Goal: Find specific page/section: Find specific page/section

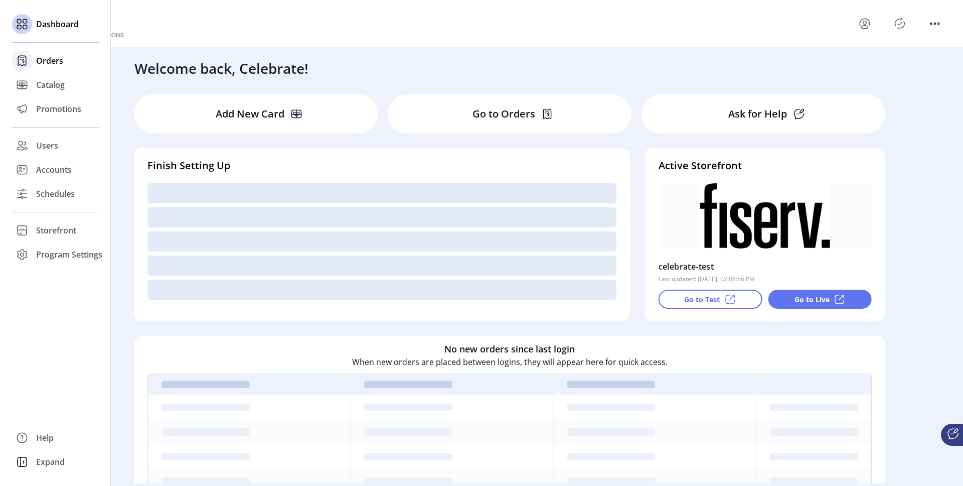
click at [51, 66] on span "Orders" at bounding box center [49, 61] width 27 height 12
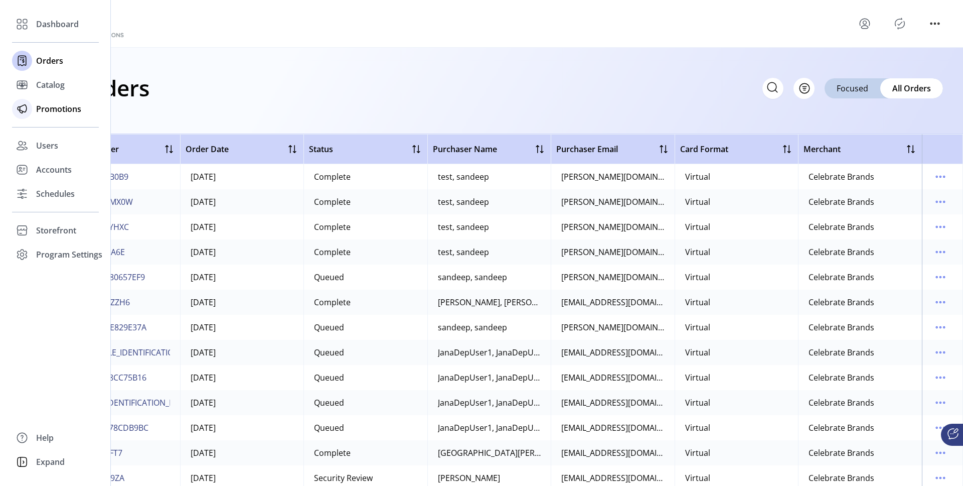
click at [50, 110] on span "Promotions" at bounding box center [58, 109] width 45 height 12
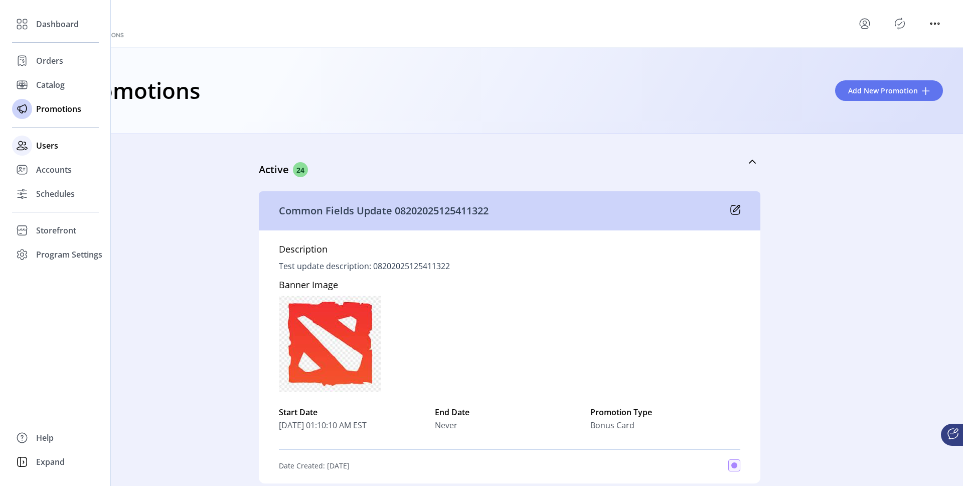
click at [38, 143] on span "Users" at bounding box center [47, 145] width 22 height 12
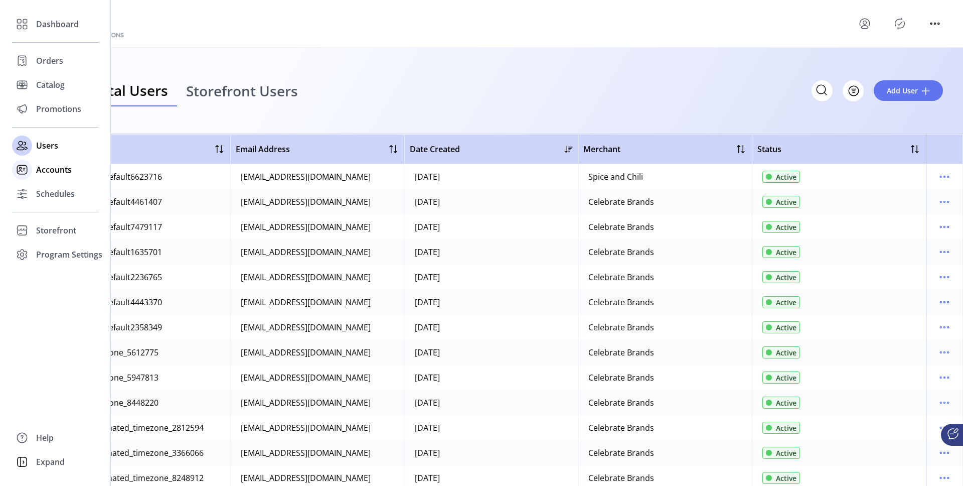
click at [51, 169] on span "Accounts" at bounding box center [54, 170] width 36 height 12
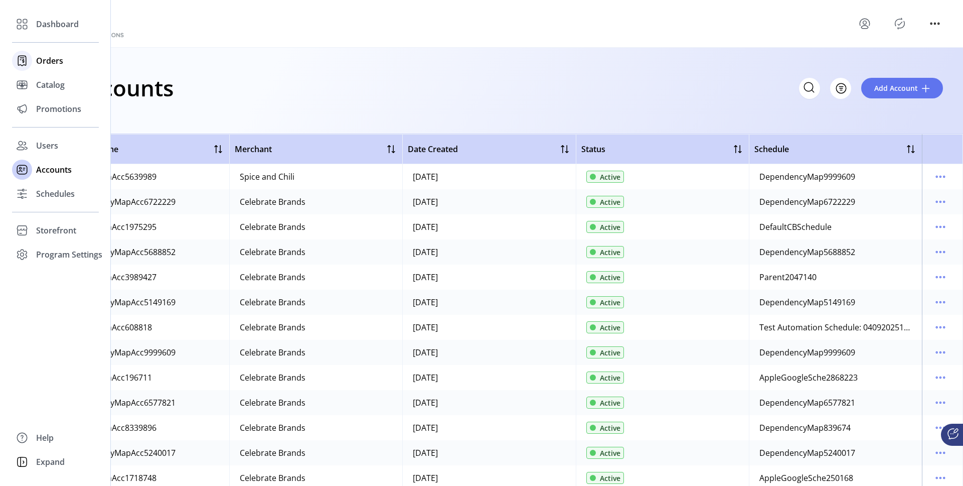
click at [53, 62] on span "Orders" at bounding box center [49, 61] width 27 height 12
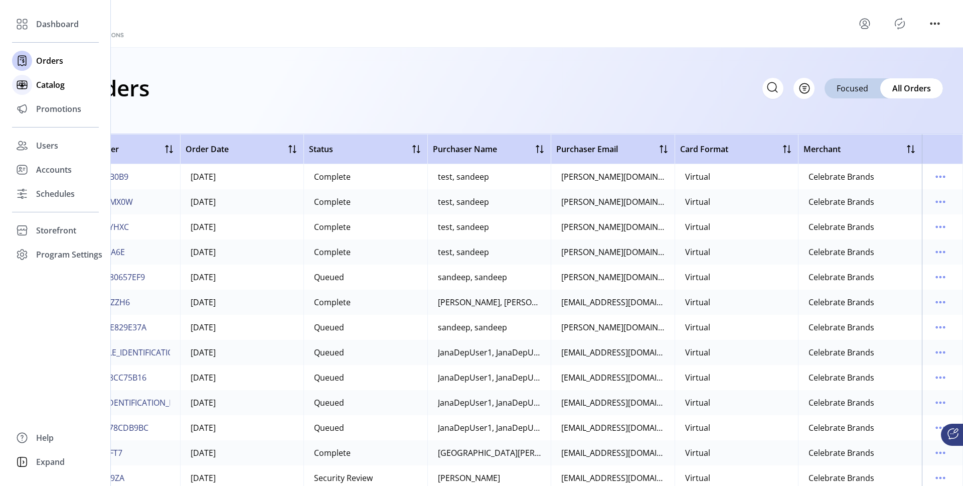
click at [52, 93] on div "Catalog" at bounding box center [55, 85] width 87 height 24
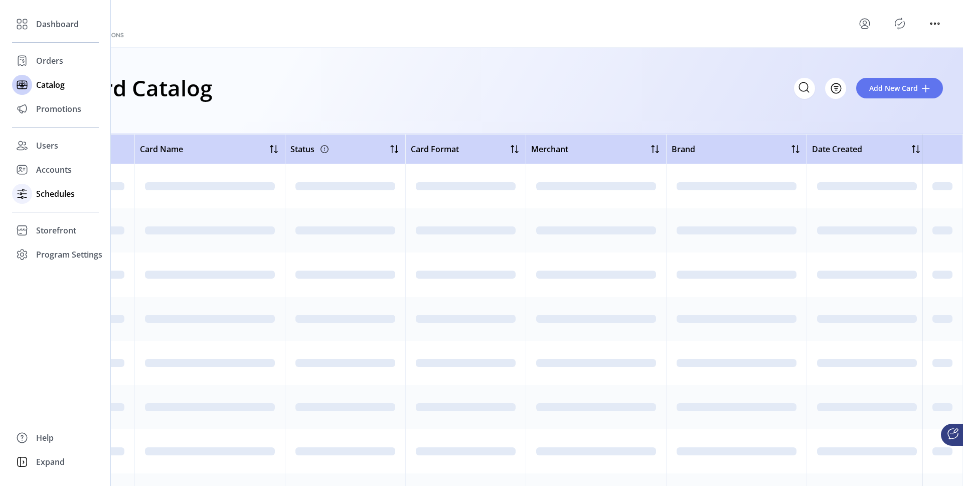
click at [53, 194] on span "Schedules" at bounding box center [55, 194] width 39 height 12
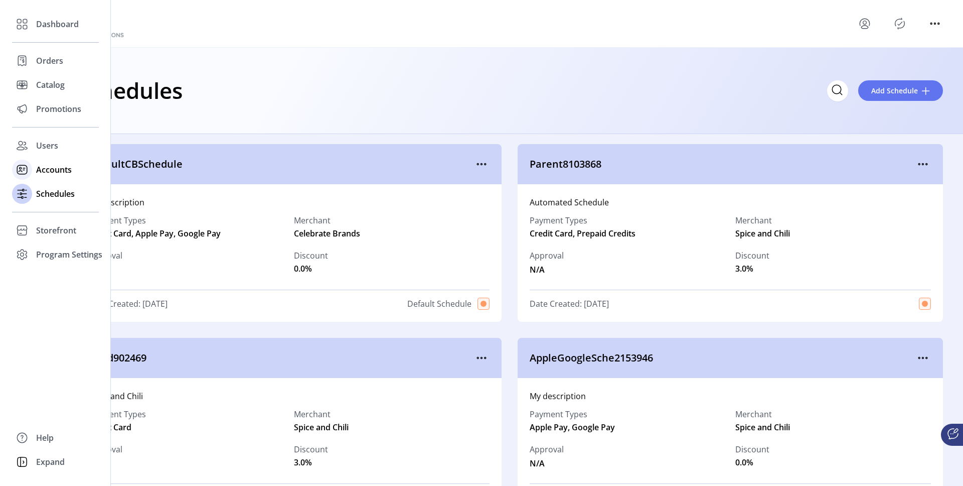
click at [51, 167] on span "Accounts" at bounding box center [54, 170] width 36 height 12
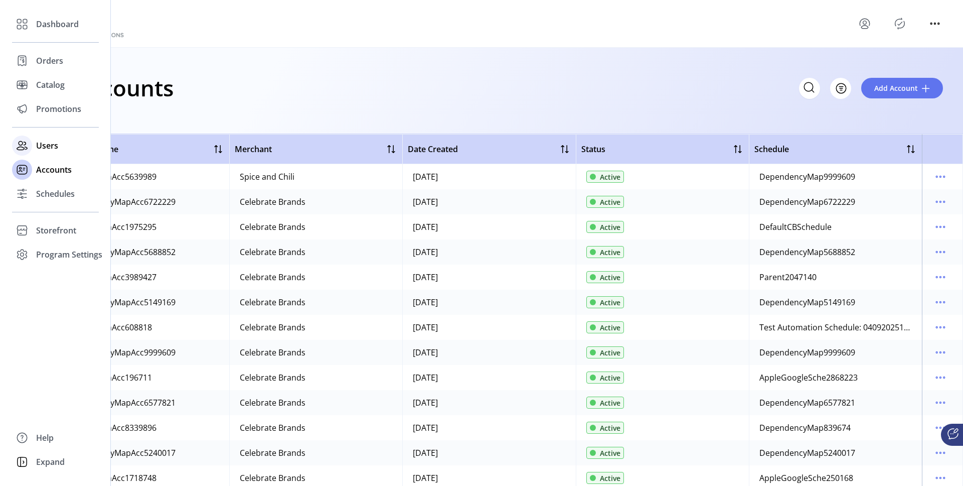
click at [49, 147] on span "Users" at bounding box center [47, 145] width 22 height 12
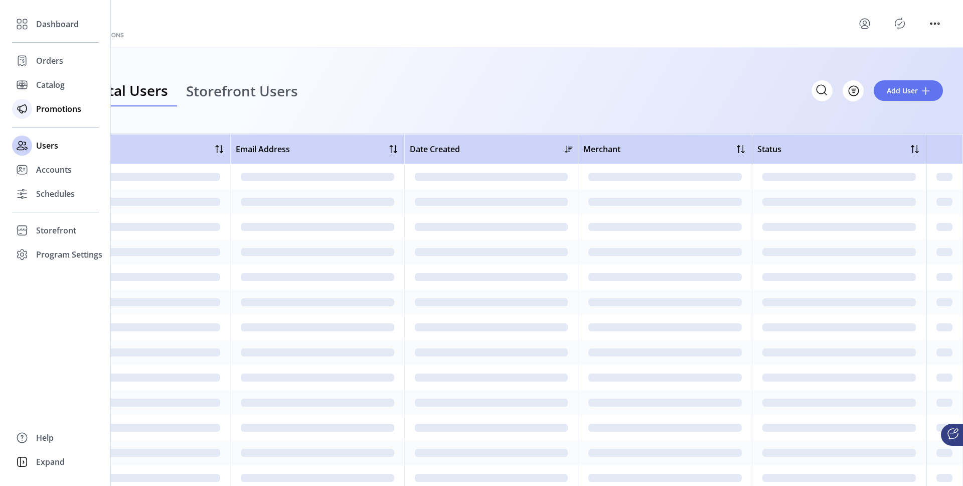
click at [47, 107] on span "Promotions" at bounding box center [58, 109] width 45 height 12
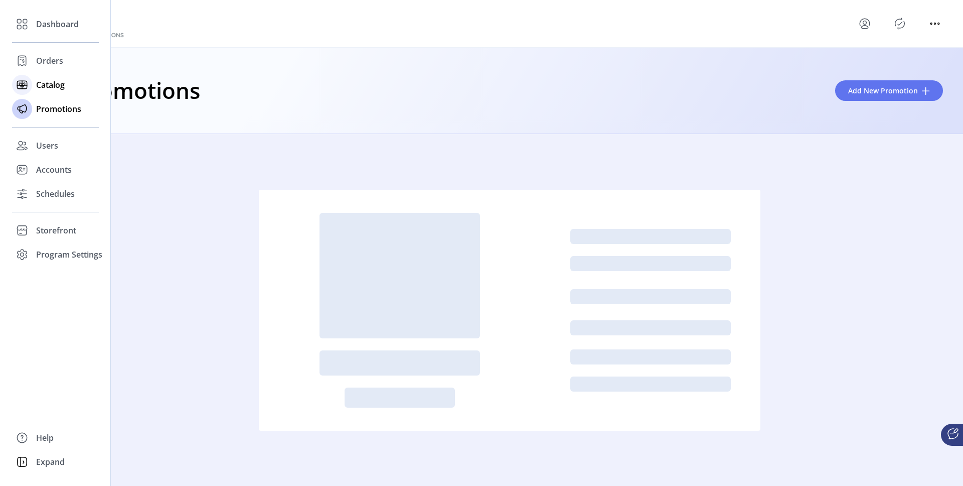
click at [50, 88] on span "Catalog" at bounding box center [50, 85] width 29 height 12
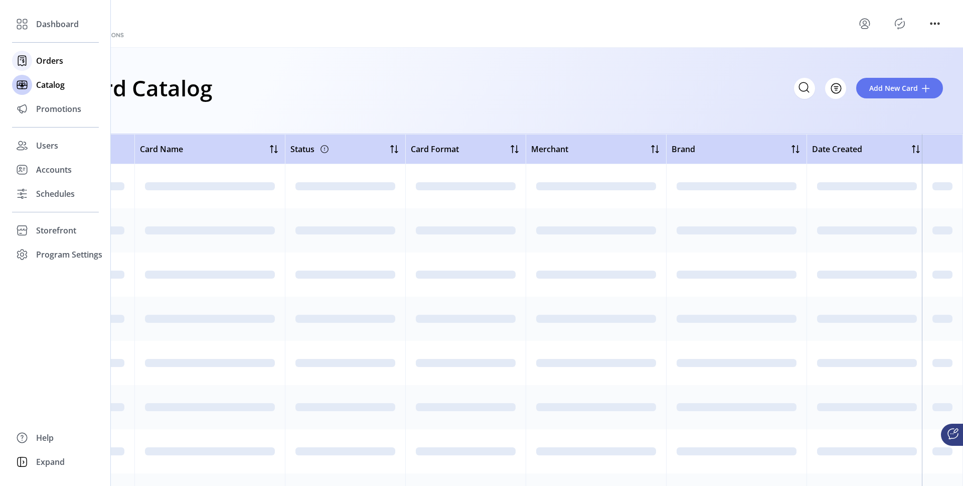
click at [49, 63] on span "Orders" at bounding box center [49, 61] width 27 height 12
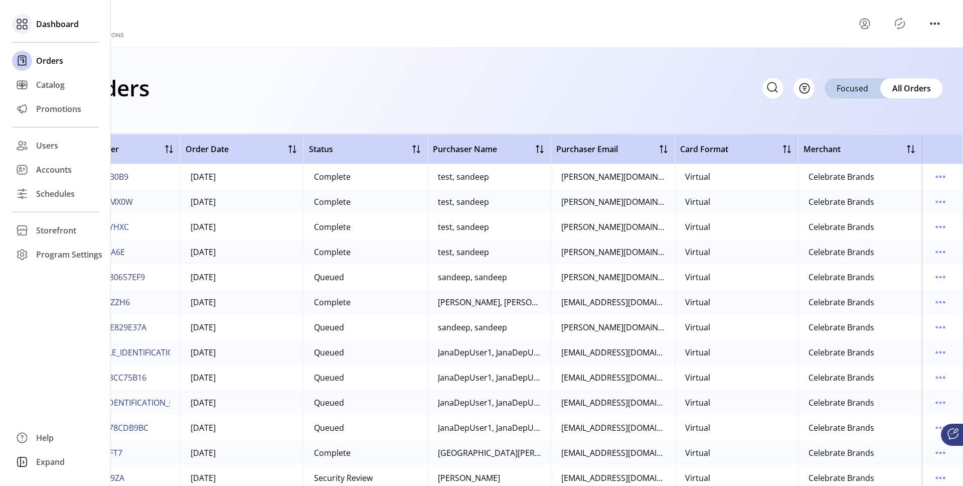
click at [42, 26] on span "Dashboard" at bounding box center [57, 24] width 43 height 12
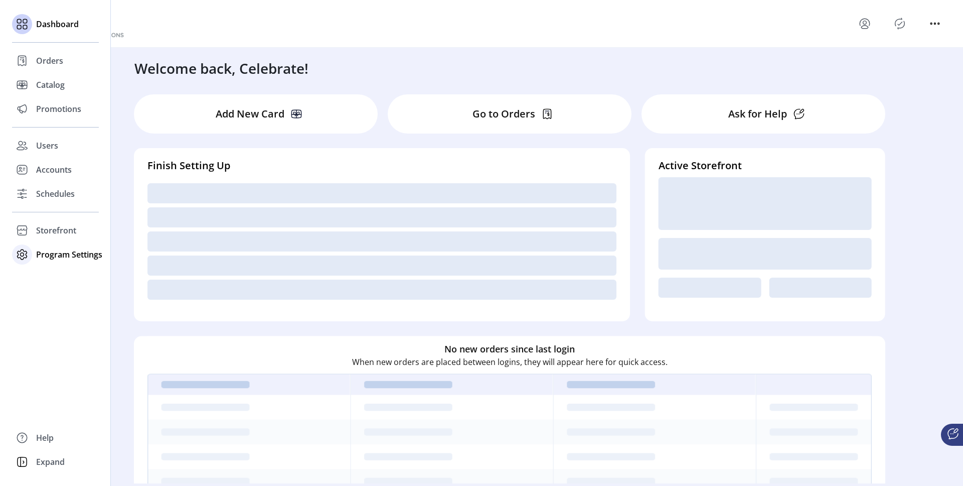
click at [58, 255] on span "Program Settings" at bounding box center [69, 254] width 66 height 12
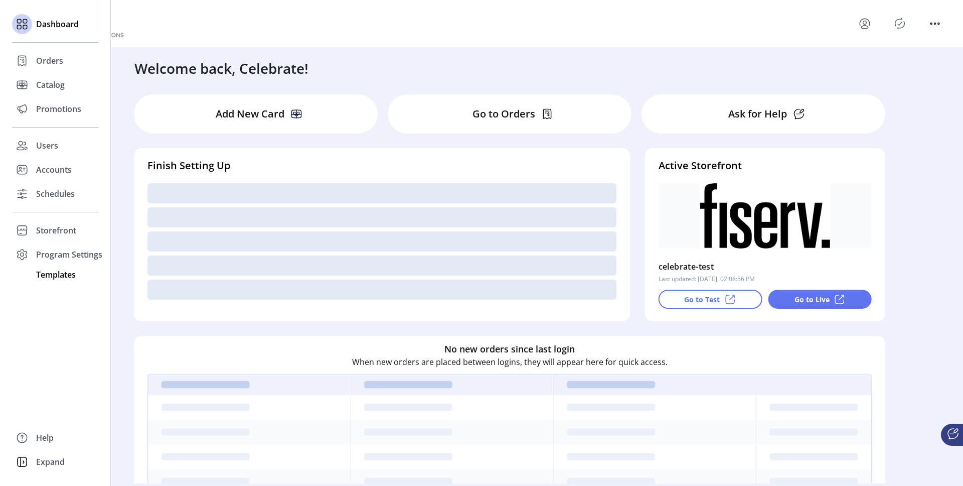
click at [57, 274] on span "Templates" at bounding box center [56, 274] width 40 height 12
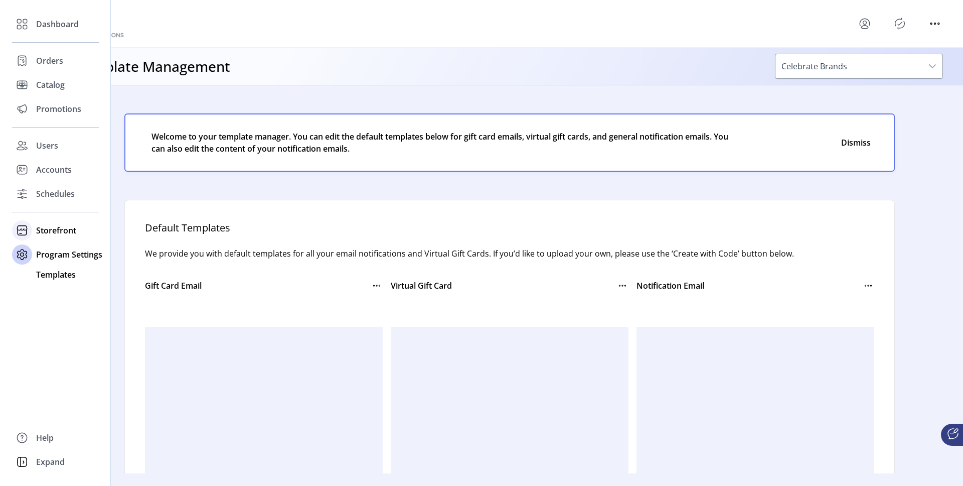
click at [54, 224] on span "Storefront" at bounding box center [56, 230] width 40 height 12
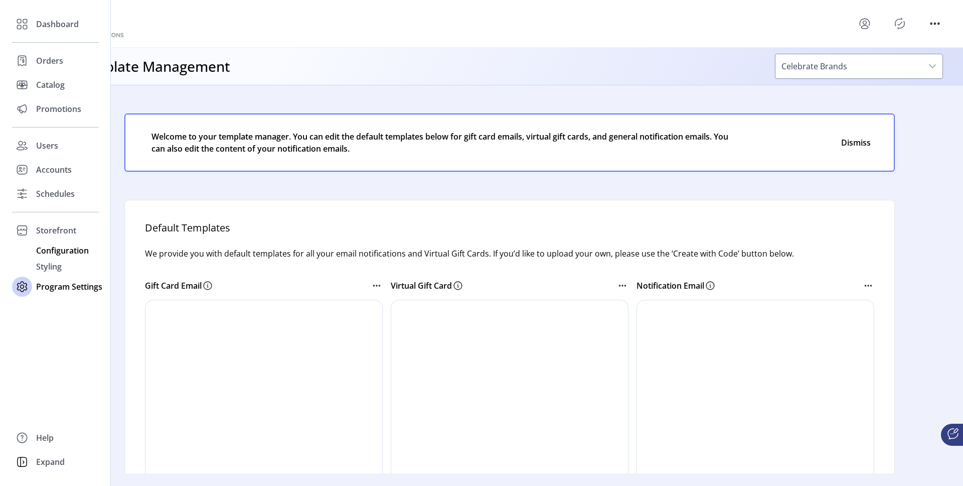
click at [55, 256] on div "Configuration" at bounding box center [55, 250] width 87 height 16
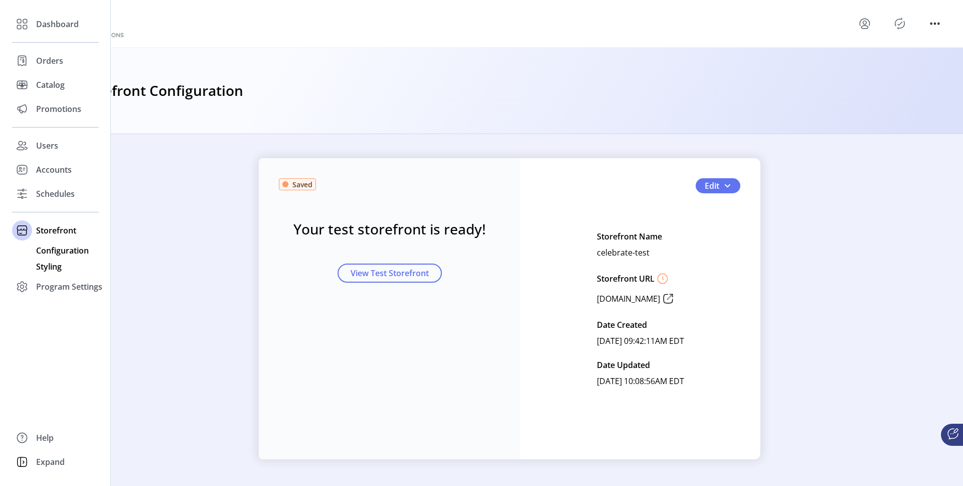
click at [52, 266] on span "Styling" at bounding box center [49, 266] width 26 height 12
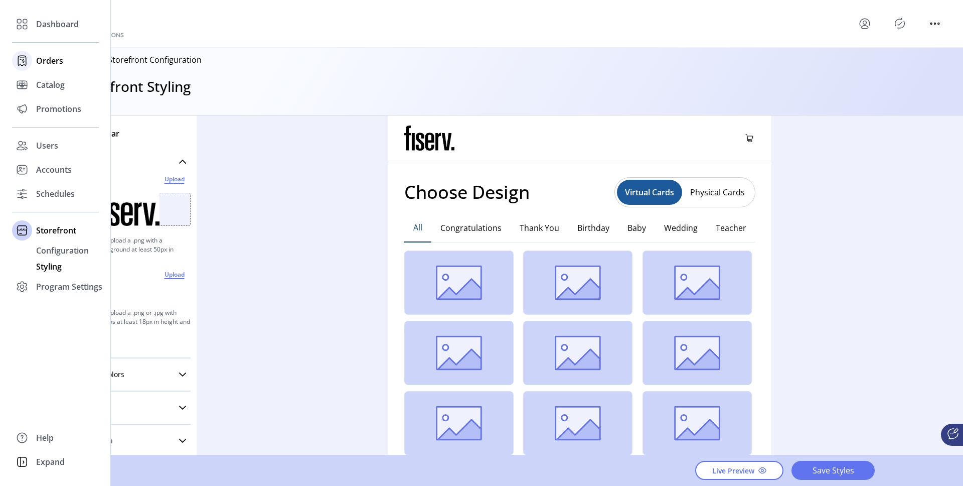
click at [46, 58] on span "Orders" at bounding box center [49, 61] width 27 height 12
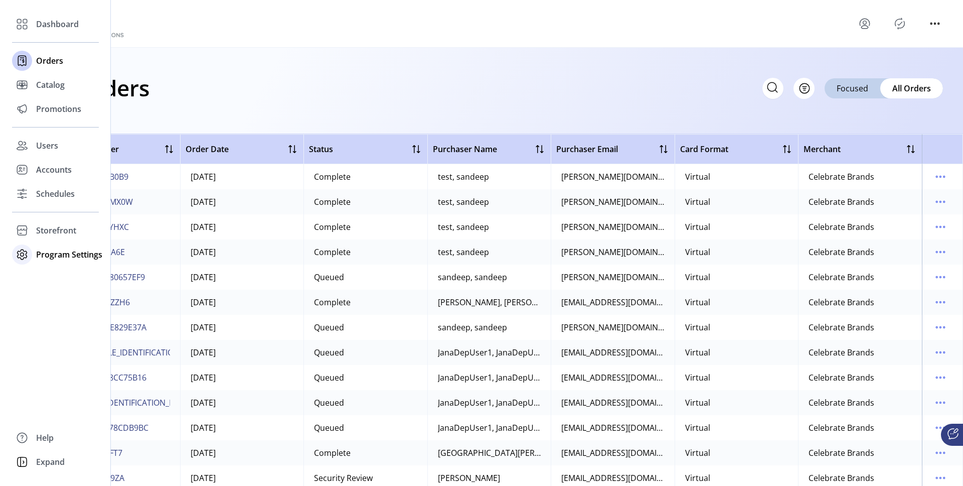
click at [36, 250] on span "Program Settings" at bounding box center [69, 254] width 66 height 12
click at [55, 278] on span "Templates" at bounding box center [56, 274] width 40 height 12
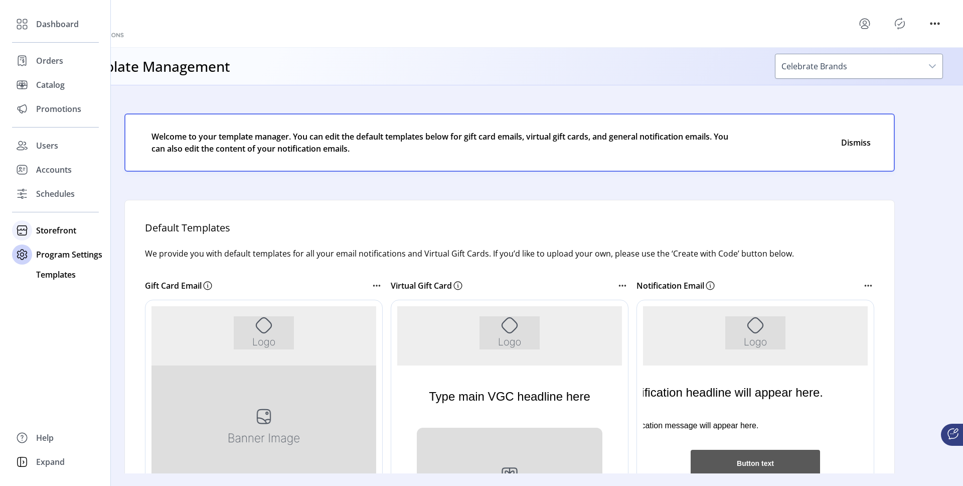
click at [56, 234] on span "Storefront" at bounding box center [56, 230] width 40 height 12
click at [58, 249] on span "Configuration" at bounding box center [62, 250] width 53 height 12
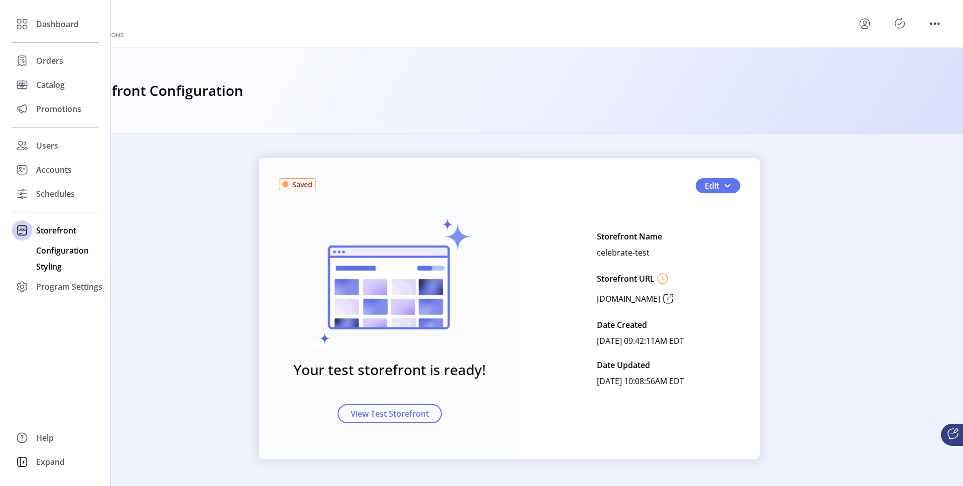
click at [52, 263] on span "Styling" at bounding box center [49, 266] width 26 height 12
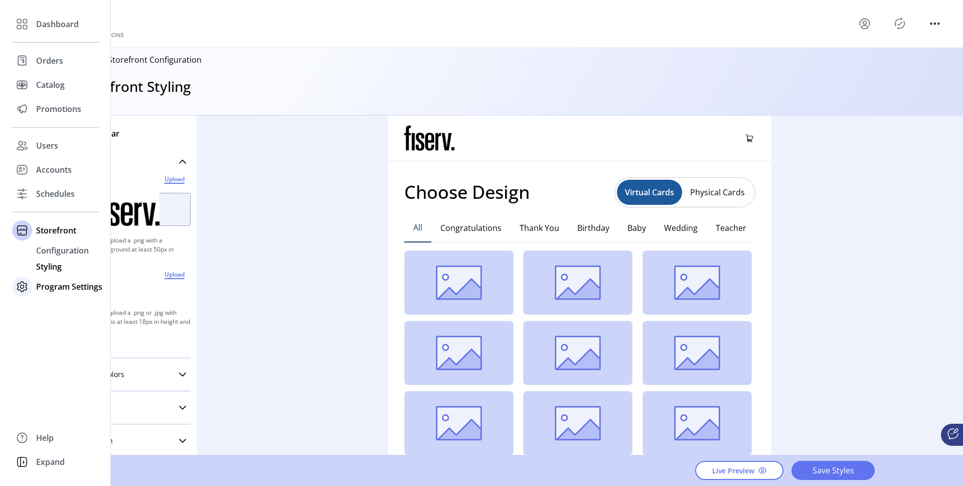
click at [54, 283] on span "Program Settings" at bounding box center [69, 287] width 66 height 12
click at [59, 274] on span "Templates" at bounding box center [56, 274] width 40 height 12
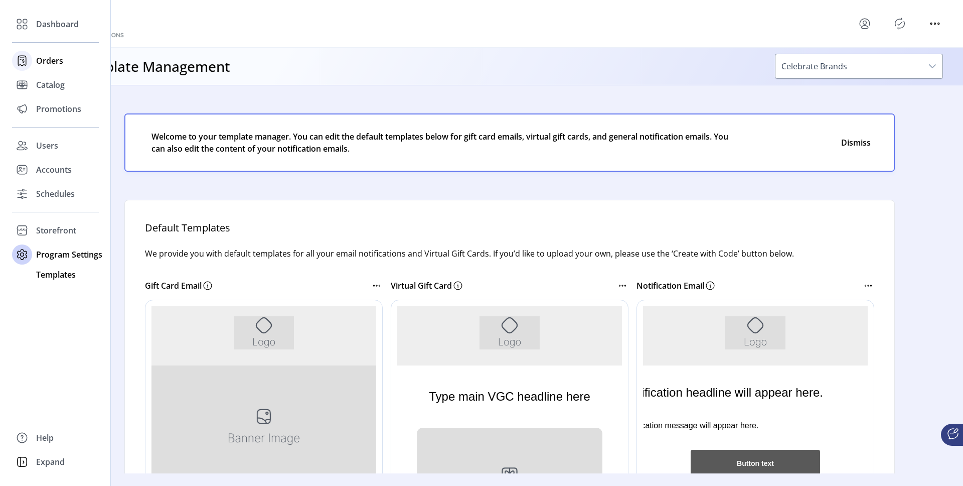
click at [62, 64] on span "Orders" at bounding box center [49, 61] width 27 height 12
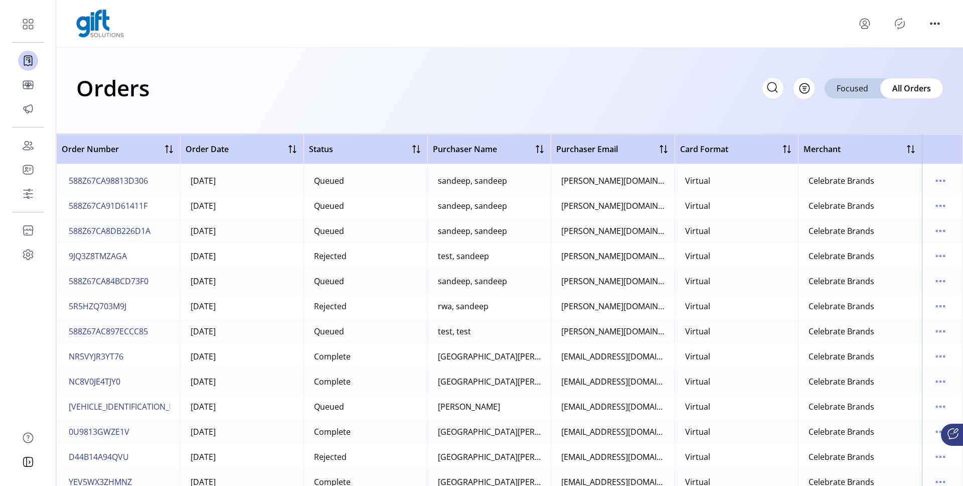
scroll to position [1410, 0]
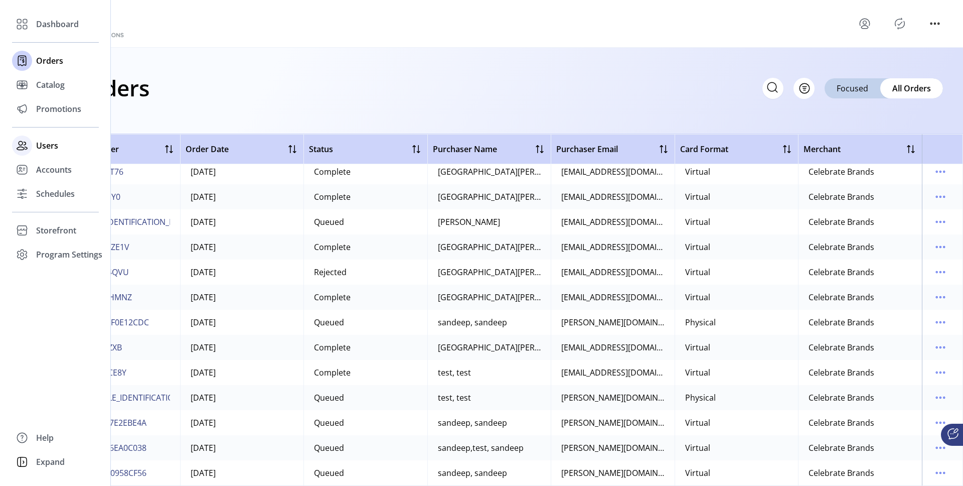
drag, startPoint x: 28, startPoint y: 132, endPoint x: 39, endPoint y: 141, distance: 13.2
click at [30, 134] on div "Dashboard Orders Catalog Promotions Users Accounts Schedules Storefront Configu…" at bounding box center [55, 139] width 87 height 254
click at [48, 146] on span "Users" at bounding box center [47, 145] width 22 height 12
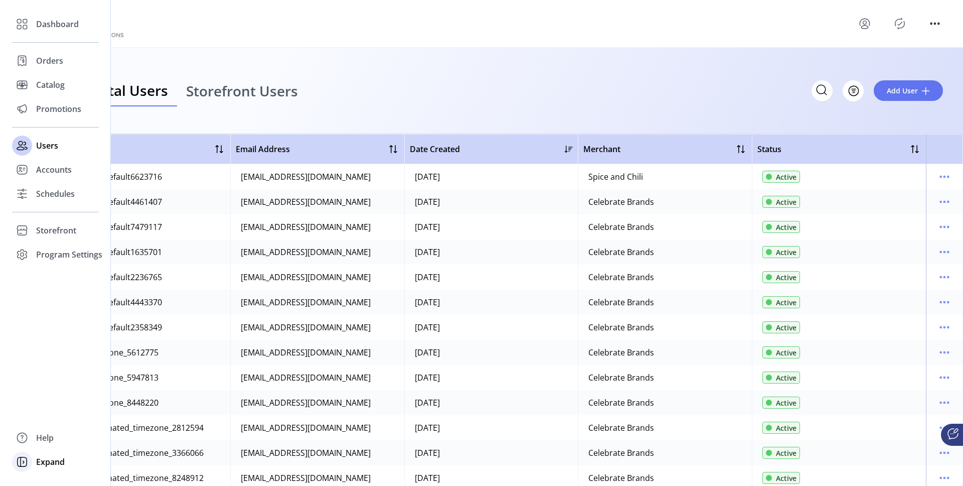
click at [29, 469] on div at bounding box center [22, 462] width 20 height 24
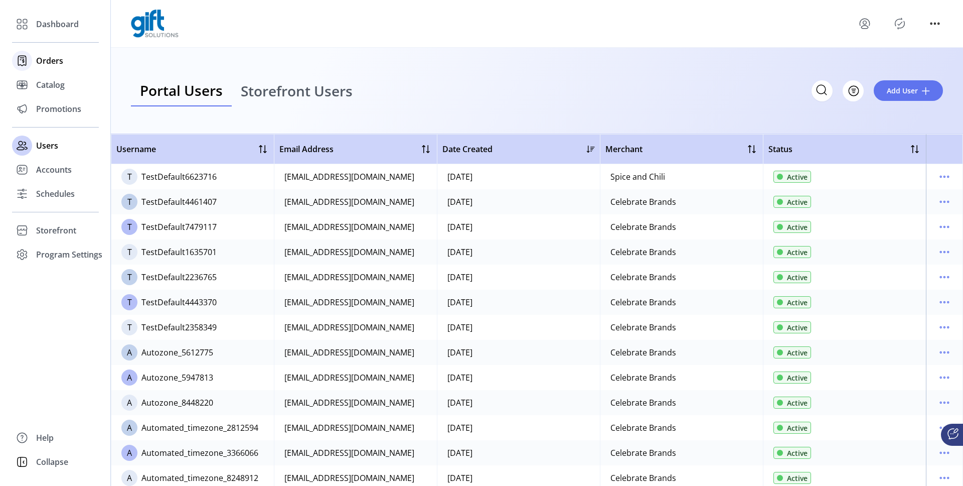
click at [42, 65] on span "Orders" at bounding box center [49, 61] width 27 height 12
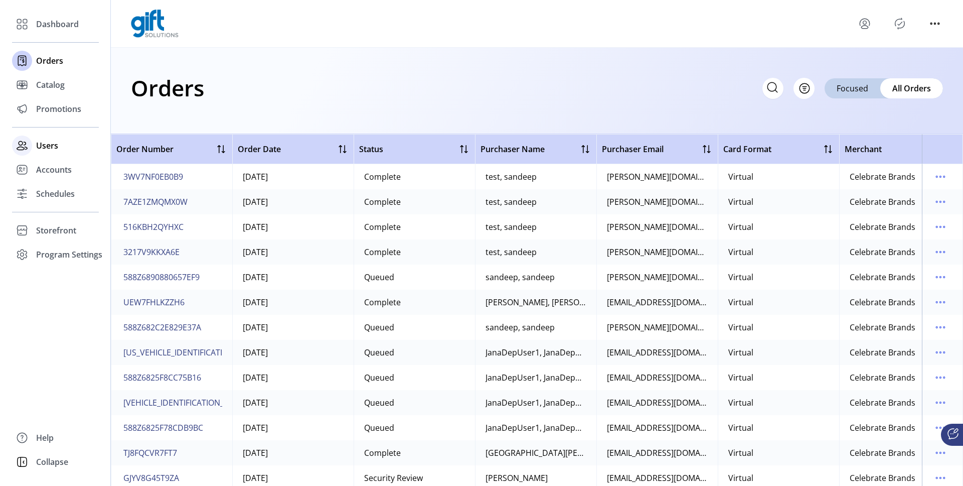
click at [53, 148] on span "Users" at bounding box center [47, 145] width 22 height 12
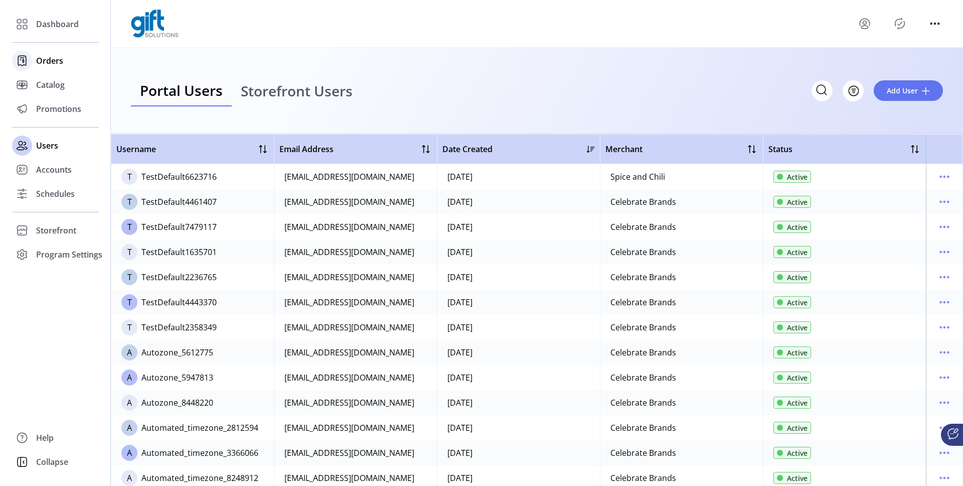
click at [49, 57] on span "Orders" at bounding box center [49, 61] width 27 height 12
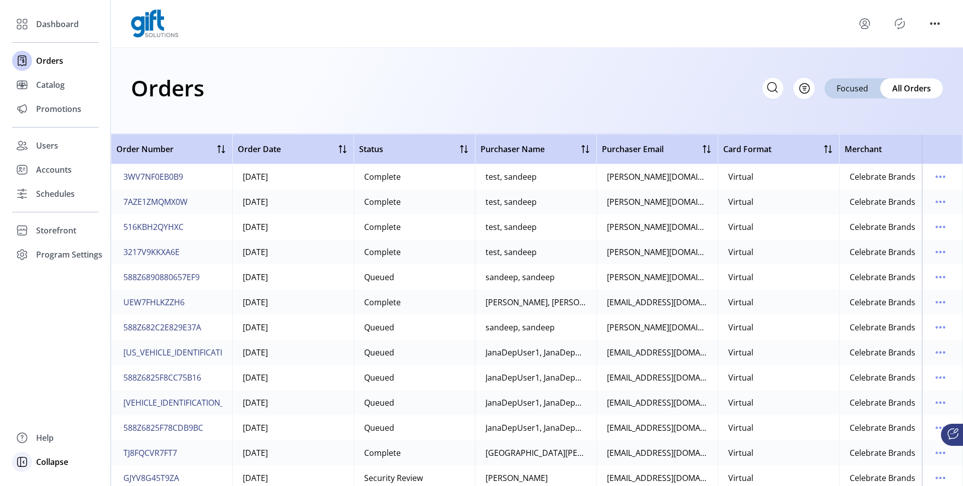
click at [59, 455] on div "Collapse" at bounding box center [55, 462] width 87 height 24
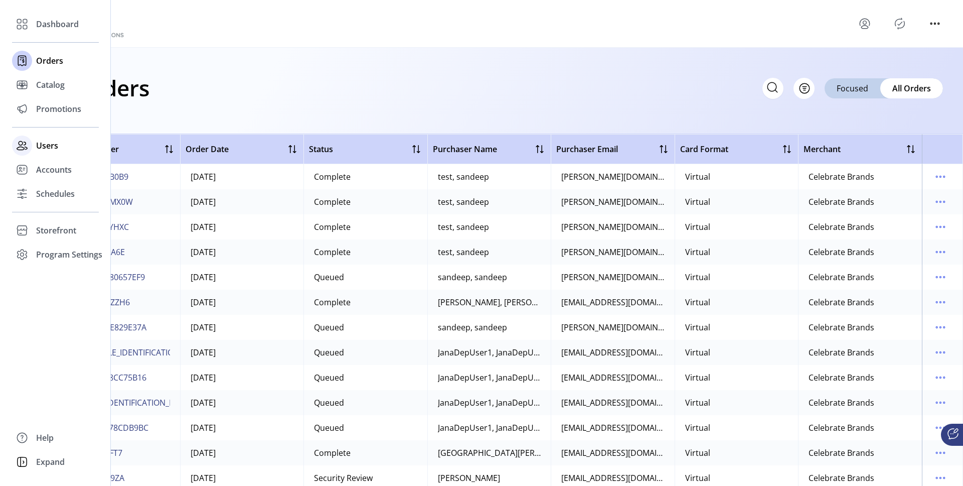
click at [40, 155] on div "Users" at bounding box center [55, 145] width 87 height 24
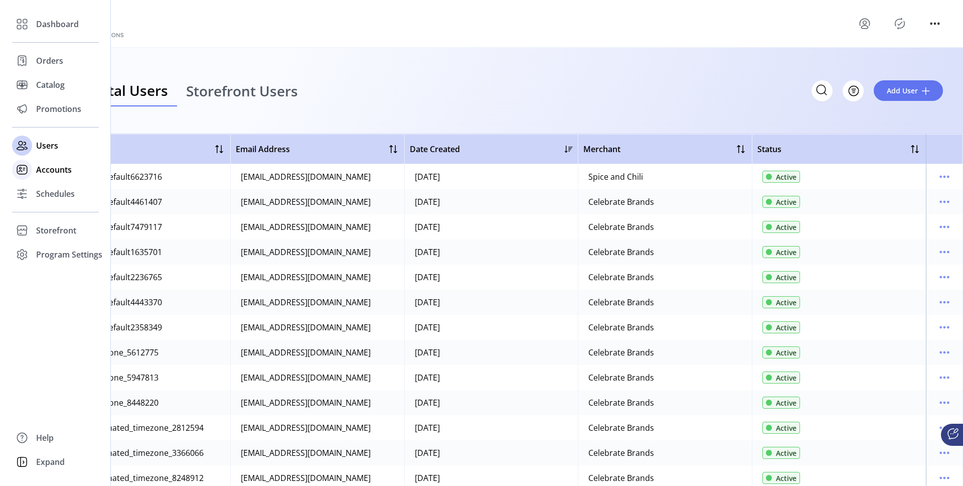
click at [42, 165] on span "Accounts" at bounding box center [54, 170] width 36 height 12
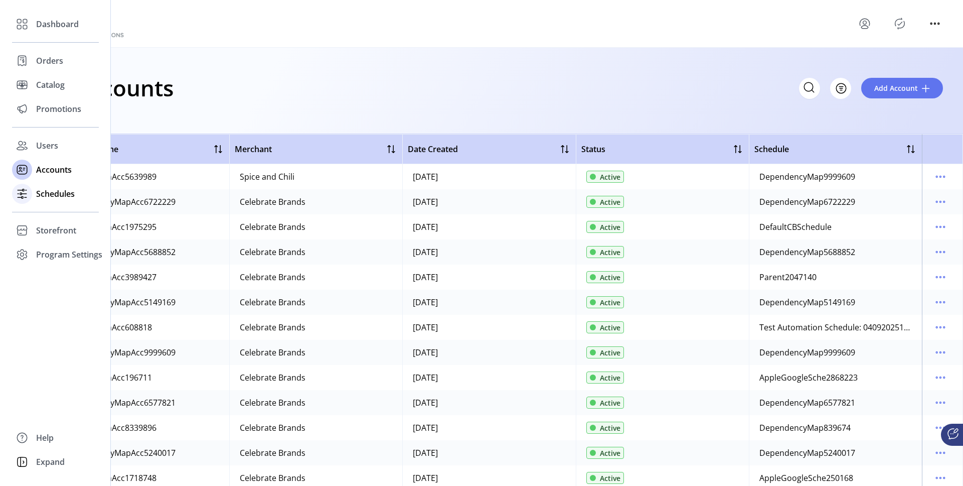
click at [55, 192] on span "Schedules" at bounding box center [55, 194] width 39 height 12
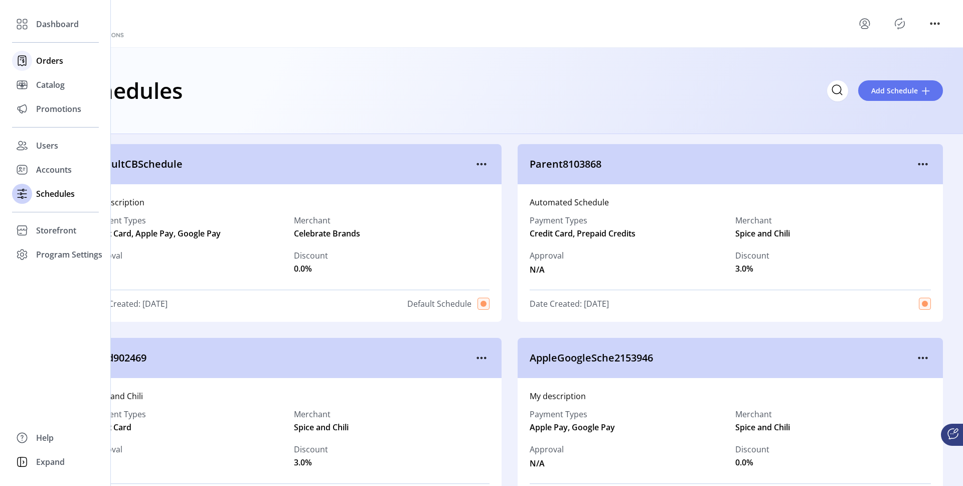
click at [31, 58] on div at bounding box center [22, 61] width 20 height 20
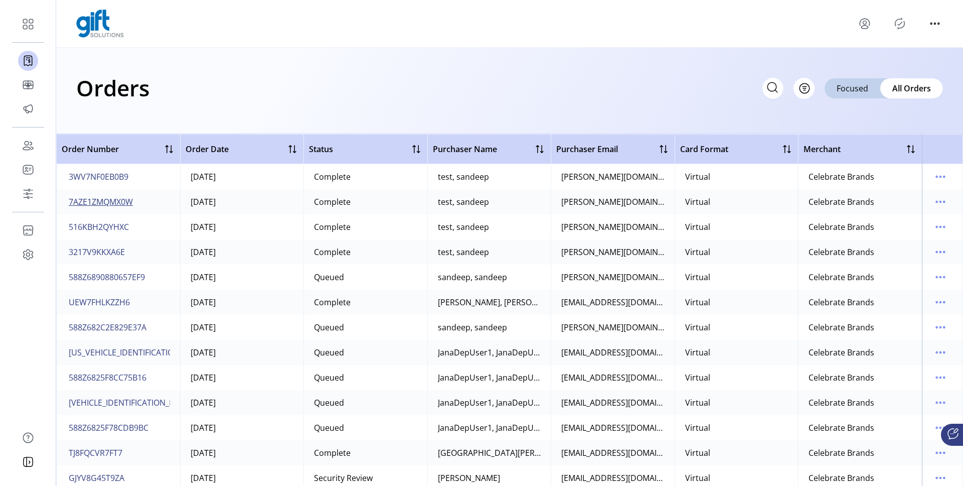
click at [124, 196] on span "7AZE1ZMQMX0W" at bounding box center [101, 202] width 64 height 12
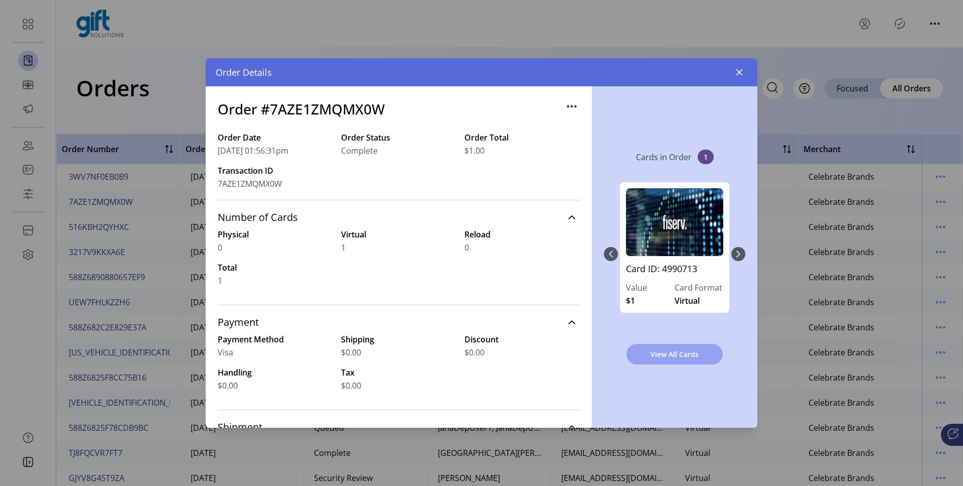
click at [646, 352] on span "View All Cards" at bounding box center [675, 354] width 70 height 11
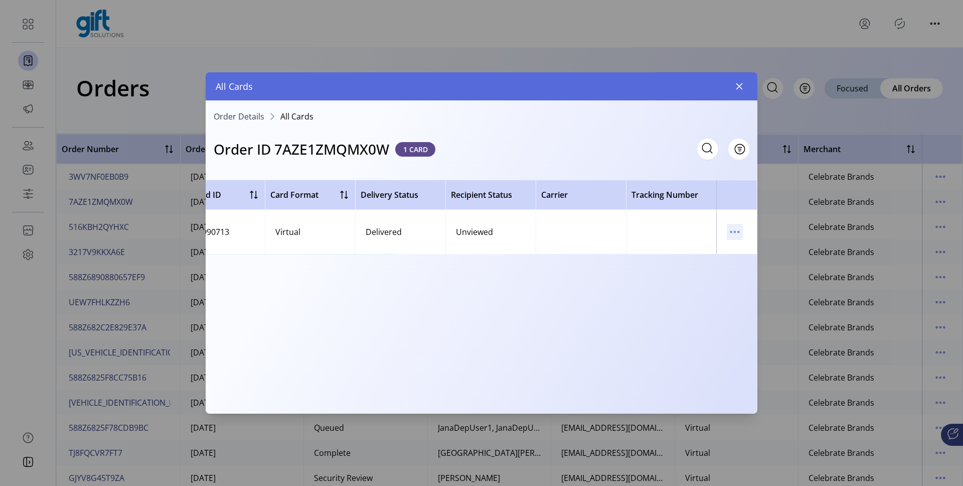
click at [725, 232] on td at bounding box center [737, 232] width 41 height 44
click at [728, 232] on icon "menu" at bounding box center [735, 232] width 16 height 16
click at [735, 243] on link "View Card Details" at bounding box center [777, 251] width 95 height 16
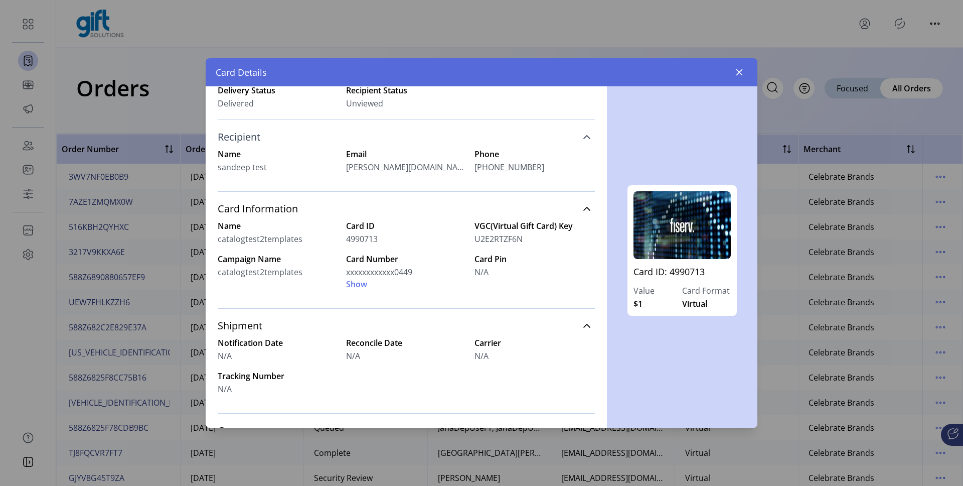
scroll to position [192, 0]
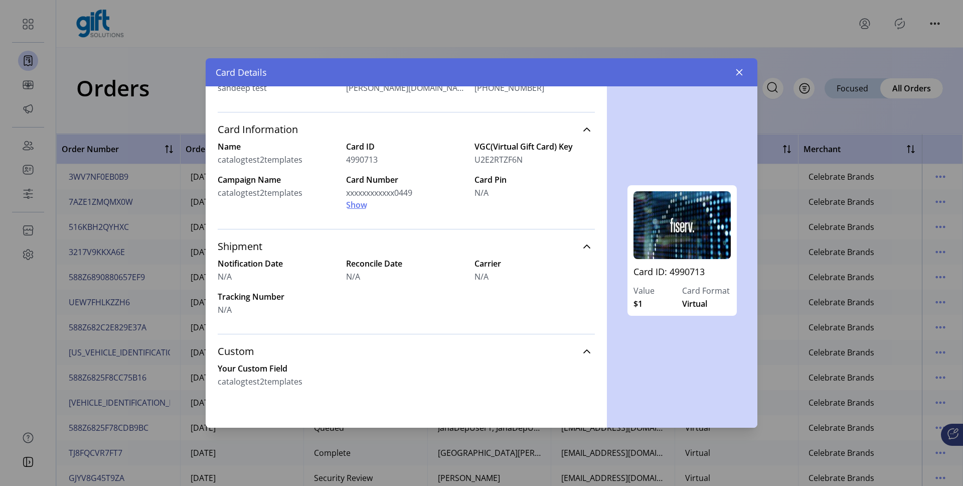
click at [360, 206] on span "Show" at bounding box center [356, 205] width 21 height 12
click at [352, 204] on span "Hide" at bounding box center [355, 205] width 18 height 12
click at [354, 205] on span "Show" at bounding box center [356, 205] width 21 height 12
click at [356, 207] on span "Hide" at bounding box center [355, 205] width 18 height 12
click at [356, 207] on span "Show" at bounding box center [356, 205] width 21 height 12
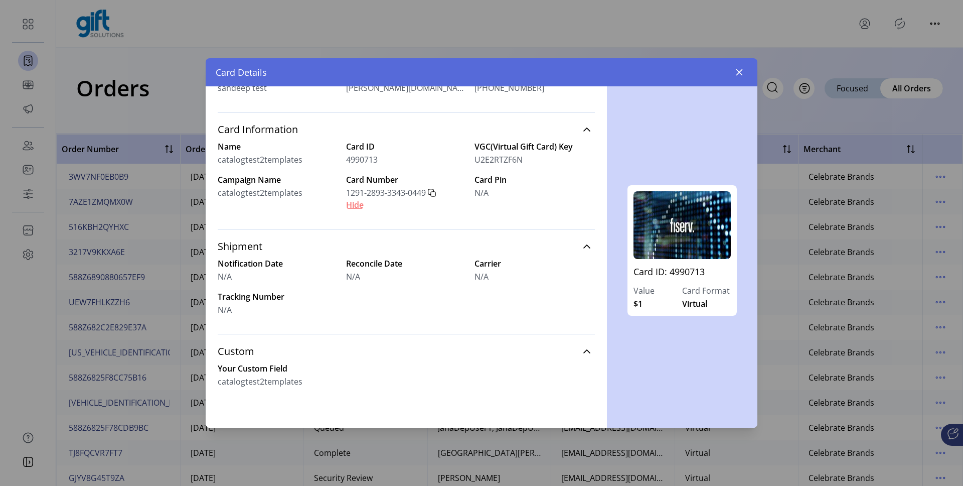
click at [356, 208] on span "Hide" at bounding box center [355, 205] width 18 height 12
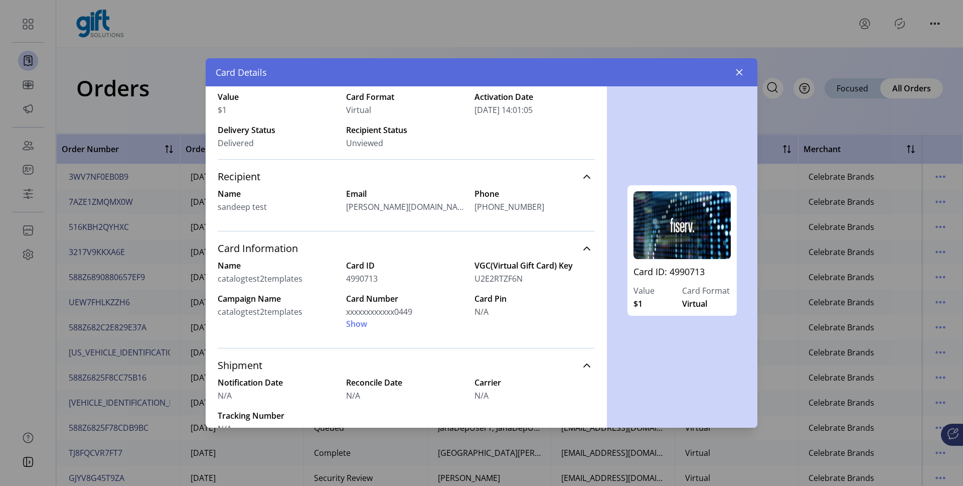
scroll to position [0, 0]
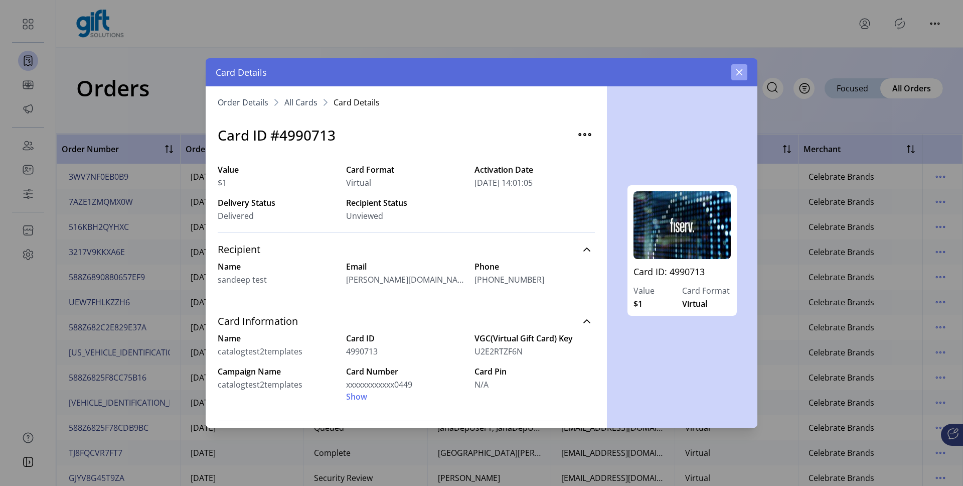
click at [740, 71] on icon "button" at bounding box center [740, 72] width 7 height 7
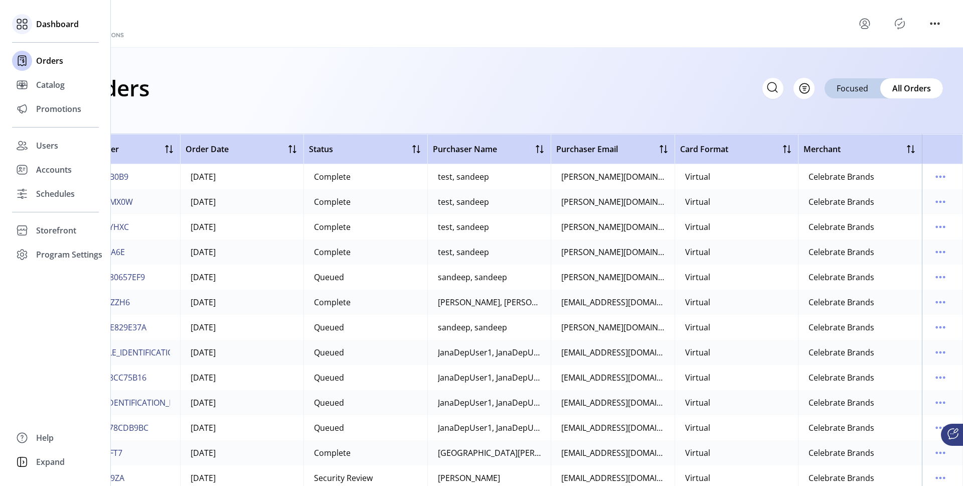
click at [38, 29] on span "Dashboard" at bounding box center [57, 24] width 43 height 12
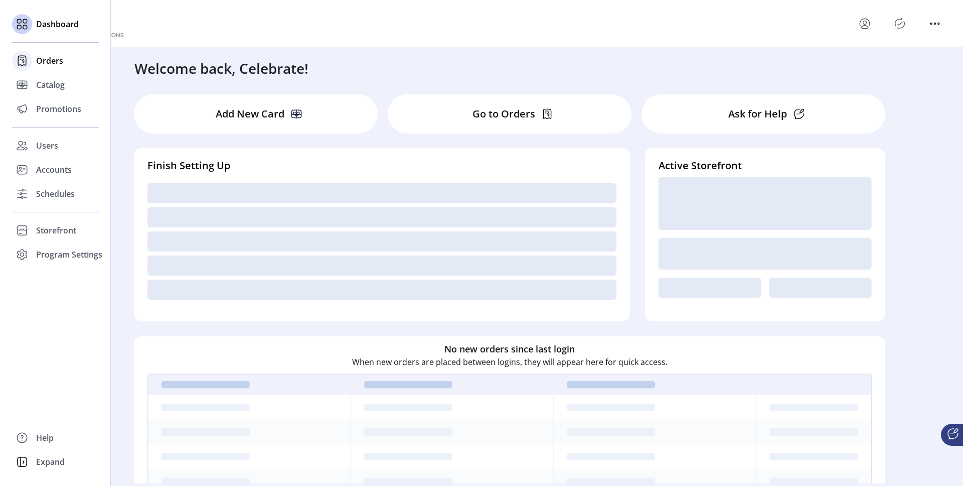
click at [46, 60] on span "Orders" at bounding box center [49, 61] width 27 height 12
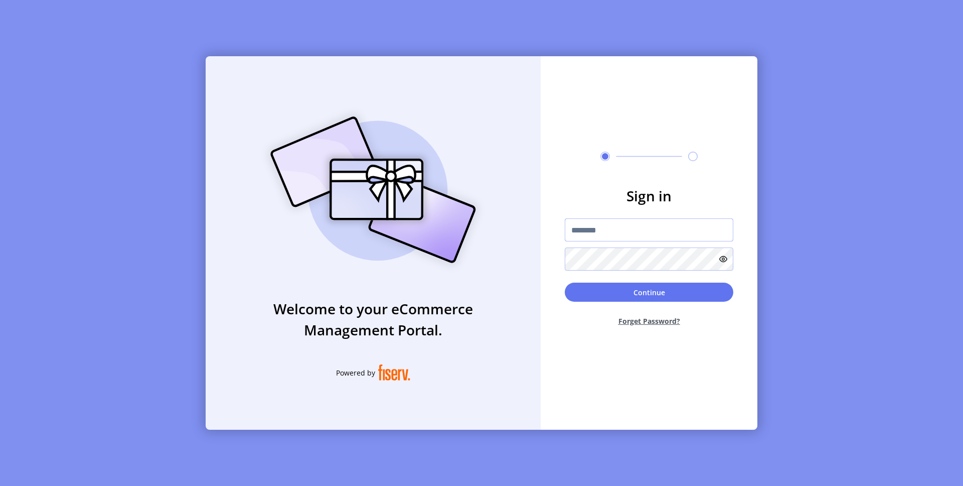
type input "**********"
click at [630, 296] on button "Continue" at bounding box center [649, 292] width 169 height 19
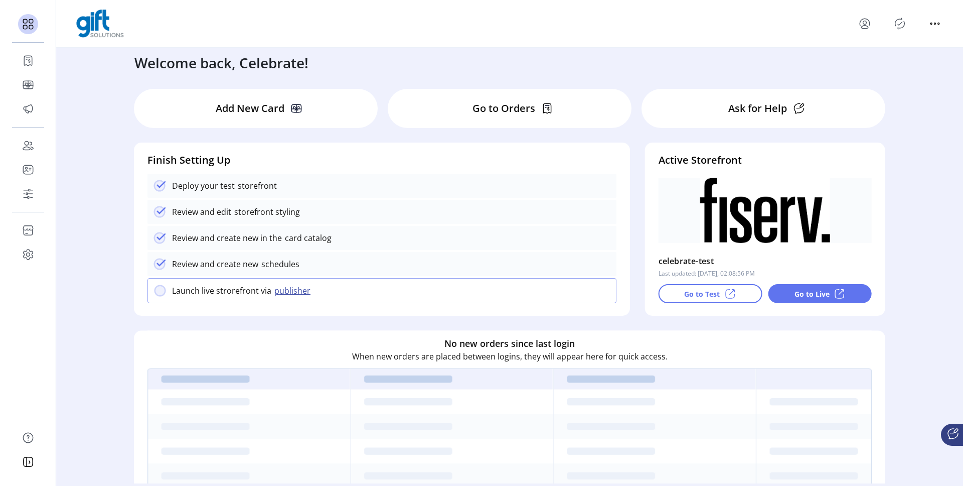
scroll to position [4, 0]
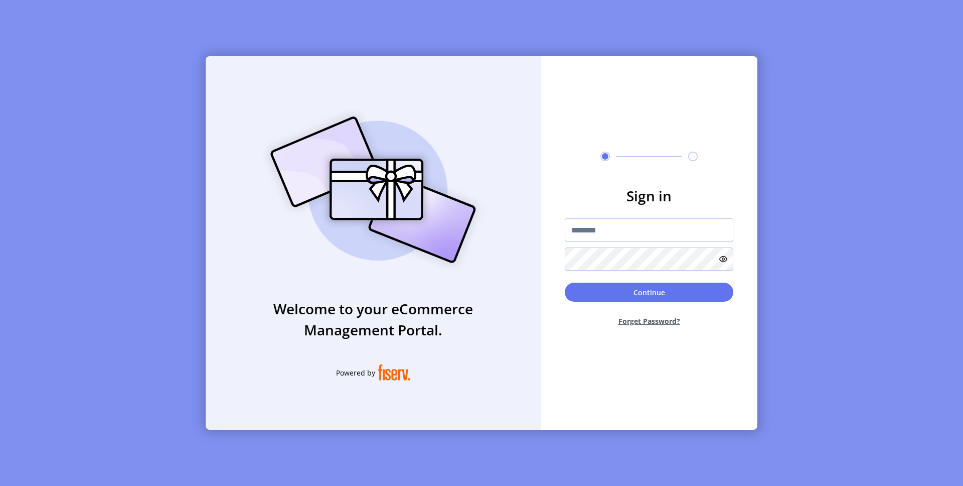
type input "**********"
